Goal: Contribute content

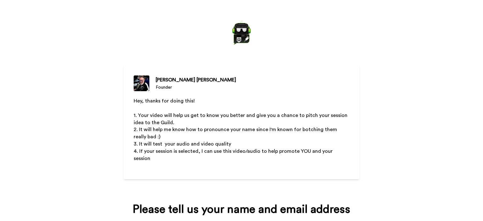
scroll to position [74, 0]
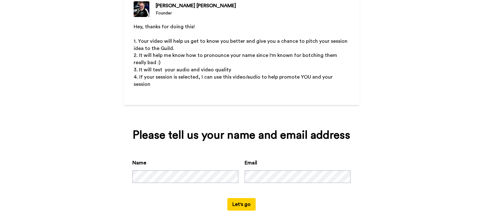
click at [243, 201] on button "Let's go" at bounding box center [241, 204] width 28 height 13
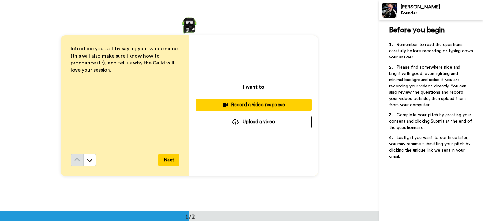
click at [244, 107] on div "Record a video response" at bounding box center [254, 105] width 106 height 7
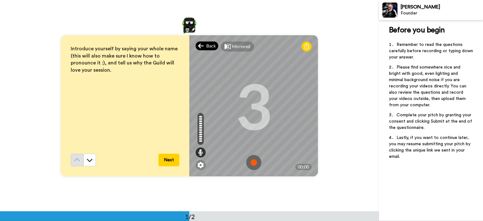
click at [203, 47] on div "Back" at bounding box center [207, 46] width 23 height 9
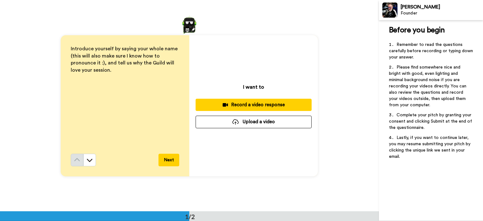
click at [255, 122] on button "Upload a video" at bounding box center [254, 122] width 116 height 12
click at [241, 122] on button "Upload a video" at bounding box center [254, 122] width 116 height 12
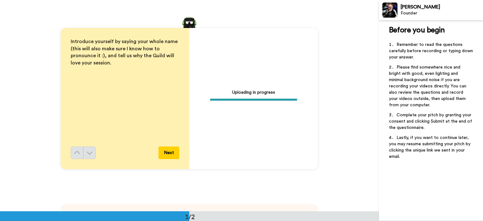
scroll to position [8, 0]
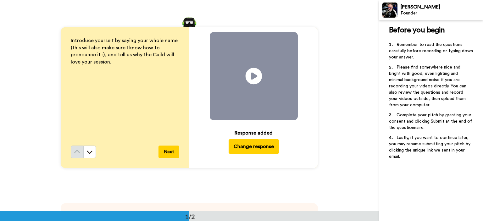
click at [252, 74] on icon "Play/Pause" at bounding box center [254, 76] width 17 height 30
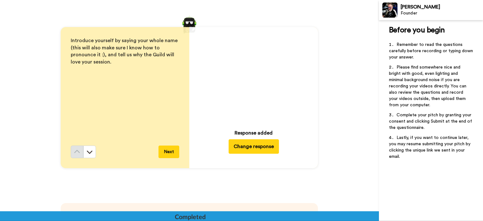
scroll to position [193, 0]
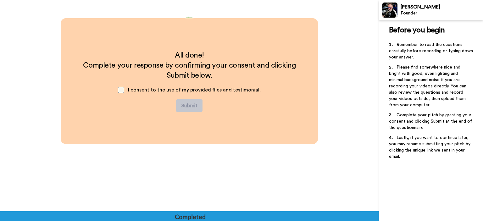
click at [120, 92] on span at bounding box center [121, 90] width 6 height 6
click at [189, 106] on button "Submit" at bounding box center [189, 105] width 26 height 13
